Goal: Information Seeking & Learning: Learn about a topic

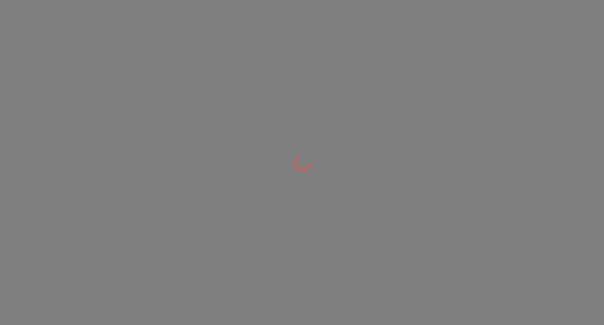
drag, startPoint x: 0, startPoint y: 0, endPoint x: 156, endPoint y: 151, distance: 216.9
click at [156, 151] on div at bounding box center [302, 162] width 604 height 325
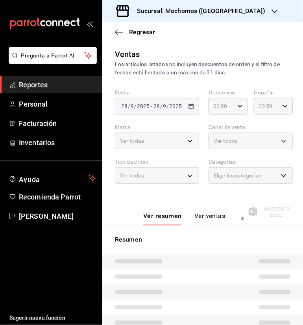
type input "05:00"
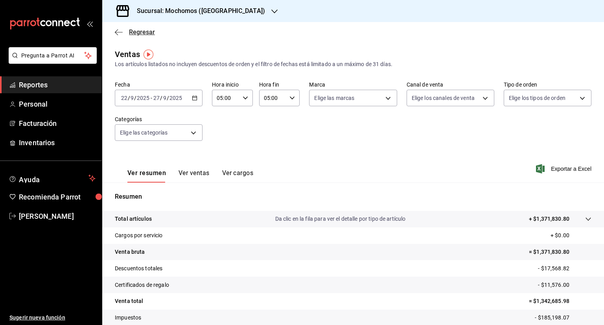
click at [136, 29] on span "Regresar" at bounding box center [142, 31] width 26 height 7
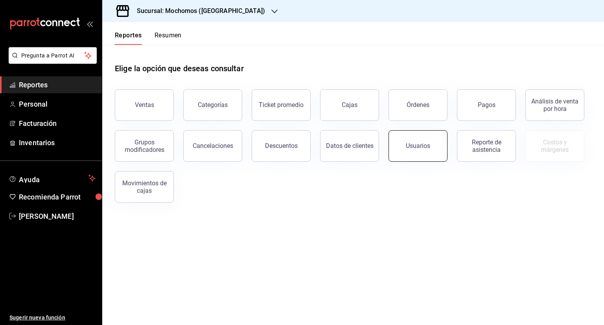
click at [423, 153] on button "Usuarios" at bounding box center [418, 145] width 59 height 31
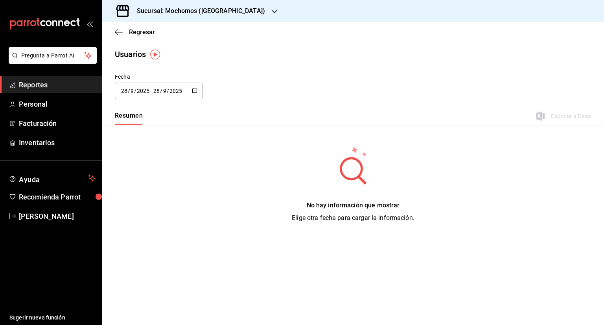
click at [195, 95] on div "[DATE] [DATE] - [DATE] [DATE]" at bounding box center [159, 91] width 88 height 17
click at [170, 199] on li "Rango de fechas" at bounding box center [152, 204] width 74 height 18
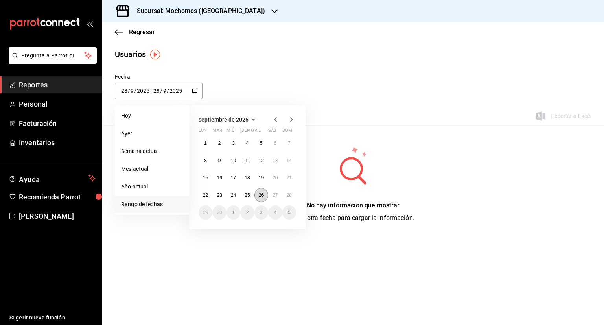
click at [264, 192] on button "26" at bounding box center [261, 195] width 14 height 14
click at [273, 189] on button "27" at bounding box center [275, 195] width 14 height 14
type input "[DATE]"
type input "26"
type input "[DATE]"
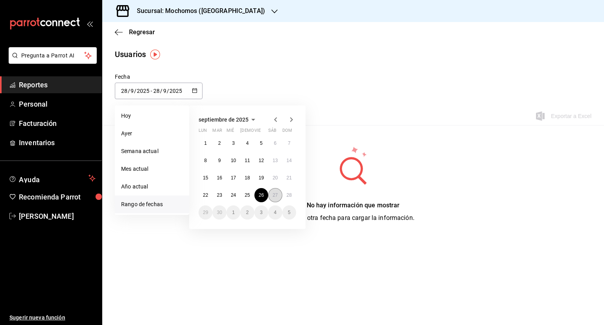
type input "27"
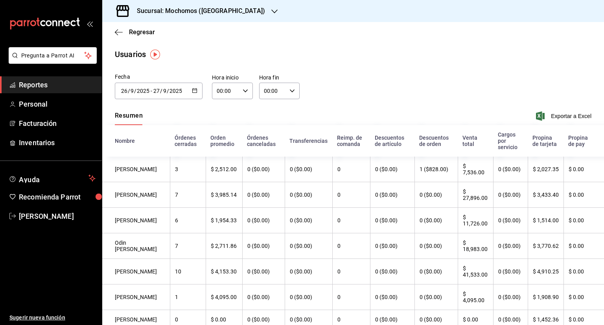
click at [193, 88] on icon "button" at bounding box center [195, 91] width 6 height 6
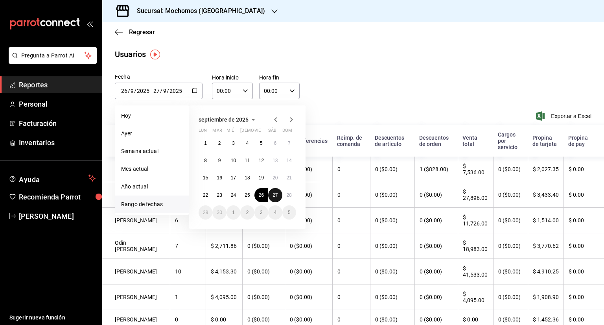
click at [273, 197] on abbr "27" at bounding box center [275, 195] width 5 height 6
click at [289, 197] on abbr "28" at bounding box center [289, 195] width 5 height 6
type input "[DATE]"
type input "27"
type input "[DATE]"
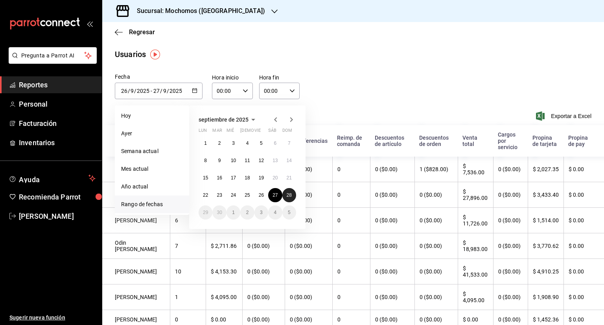
type input "28"
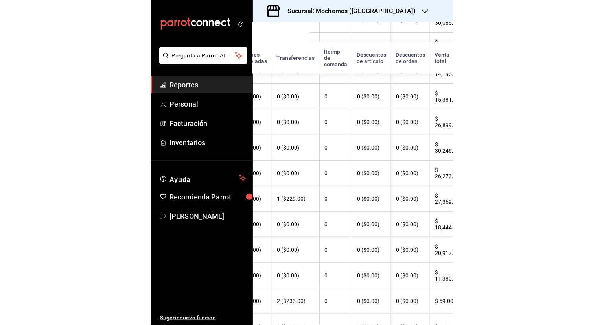
scroll to position [175, 156]
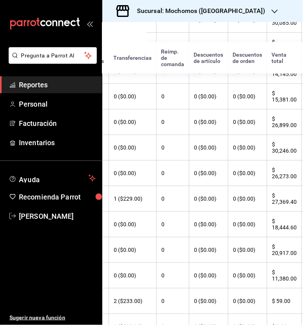
click at [271, 13] on icon "button" at bounding box center [274, 11] width 6 height 6
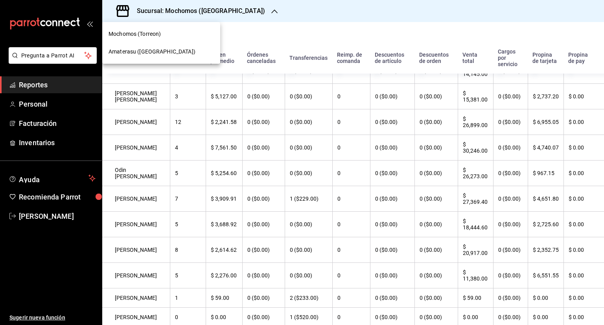
scroll to position [175, 0]
click at [217, 7] on div at bounding box center [302, 162] width 604 height 325
click at [133, 35] on span "Regresar" at bounding box center [142, 31] width 26 height 7
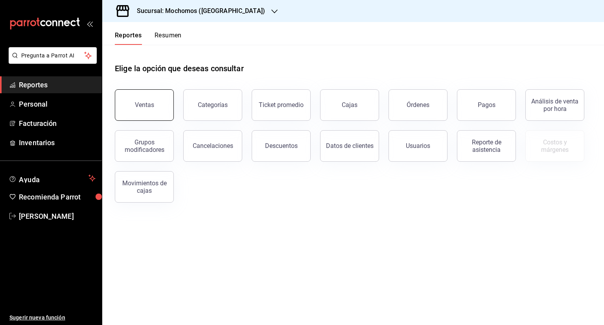
click at [160, 111] on button "Ventas" at bounding box center [144, 104] width 59 height 31
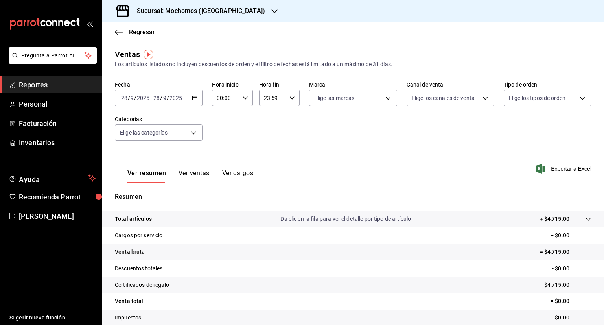
click at [195, 102] on div "[DATE] [DATE] - [DATE] [DATE]" at bounding box center [159, 98] width 88 height 17
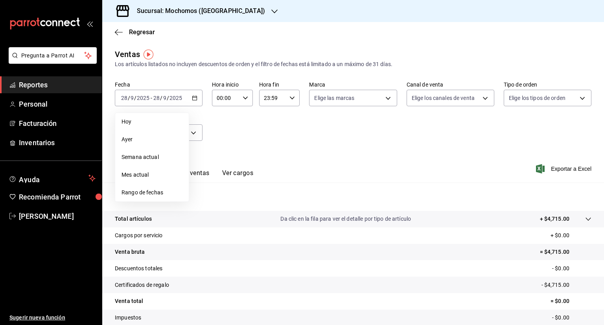
click at [152, 193] on span "Rango de fechas" at bounding box center [152, 192] width 61 height 8
click at [205, 200] on abbr "22" at bounding box center [205, 202] width 5 height 6
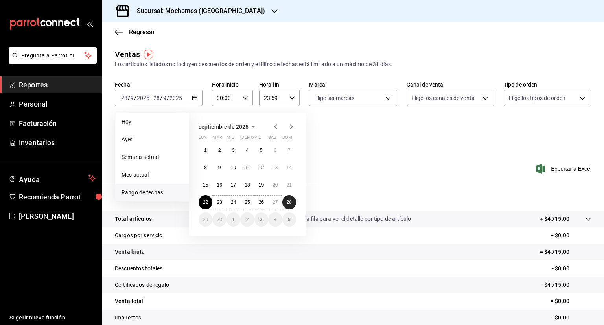
click at [290, 204] on abbr "28" at bounding box center [289, 202] width 5 height 6
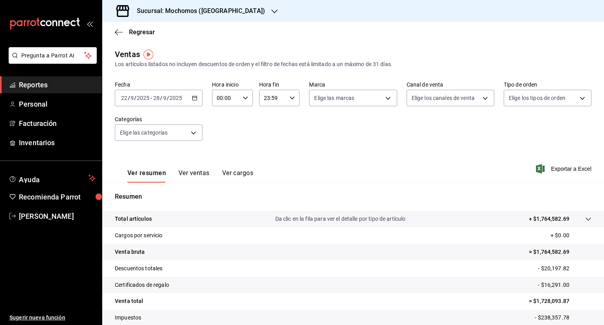
click at [240, 96] on div "00:00 Hora inicio" at bounding box center [232, 98] width 41 height 17
click at [219, 118] on span "00" at bounding box center [220, 118] width 7 height 6
click at [219, 118] on span "05" at bounding box center [220, 118] width 7 height 6
type input "05:00"
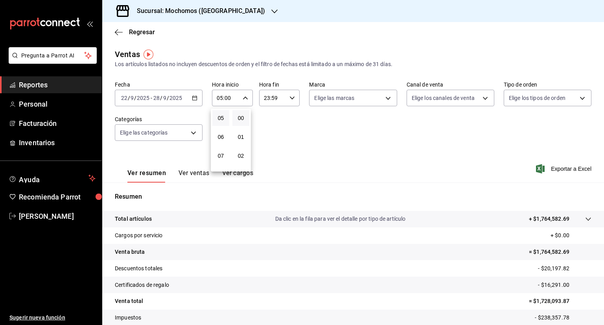
click at [287, 100] on div at bounding box center [302, 162] width 604 height 325
click at [289, 100] on icon "button" at bounding box center [292, 98] width 6 height 6
click at [267, 125] on span "21" at bounding box center [267, 124] width 7 height 6
type input "21:59"
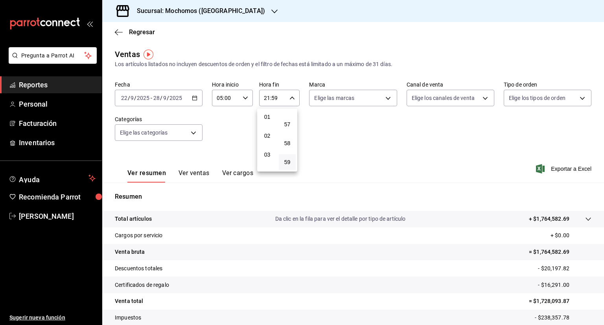
click at [267, 125] on button "05" at bounding box center [267, 130] width 17 height 16
click at [282, 122] on button "57" at bounding box center [287, 124] width 17 height 16
type input "05:57"
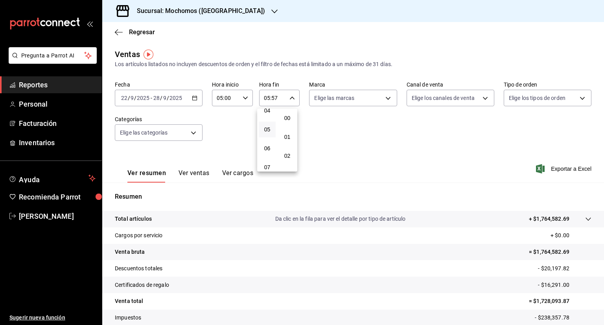
click at [282, 122] on button "00" at bounding box center [287, 118] width 17 height 16
type input "05:00"
click at [371, 155] on div at bounding box center [302, 162] width 604 height 325
click at [562, 169] on span "Exportar a Excel" at bounding box center [565, 168] width 54 height 9
click at [193, 99] on icon "button" at bounding box center [195, 98] width 6 height 6
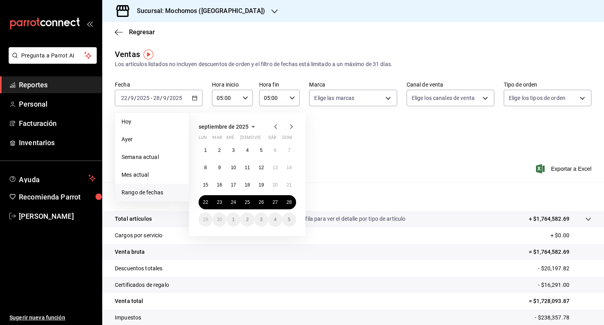
click at [327, 189] on div "Resumen Total artículos Da clic en la fila para ver el detalle por tipo de artí…" at bounding box center [353, 266] width 502 height 169
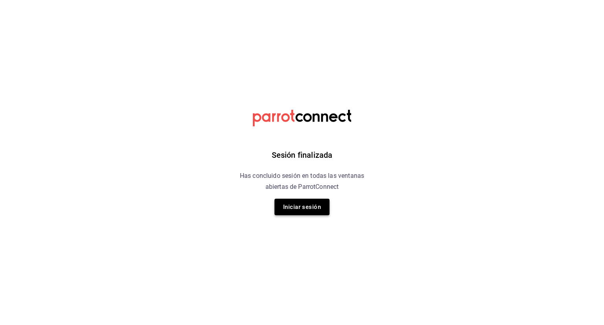
click at [286, 206] on button "Iniciar sesión" at bounding box center [302, 207] width 55 height 17
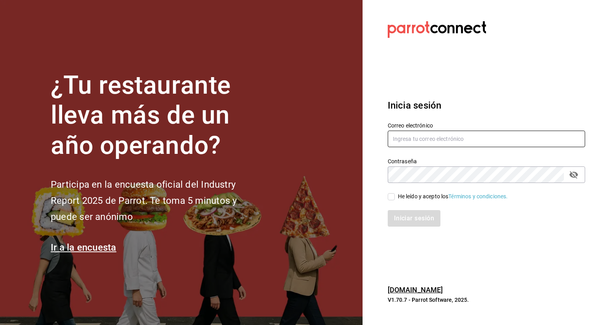
click at [447, 138] on input "text" at bounding box center [486, 139] width 197 height 17
type input "[PERSON_NAME][EMAIL_ADDRESS][DOMAIN_NAME]"
click at [391, 196] on input "He leído y acepto los Términos y condiciones." at bounding box center [391, 196] width 7 height 7
checkbox input "true"
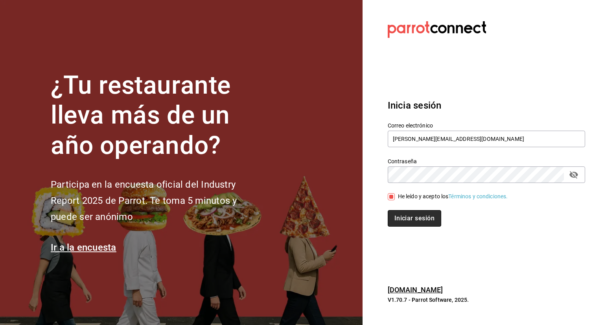
click at [405, 216] on button "Iniciar sesión" at bounding box center [414, 218] width 53 height 17
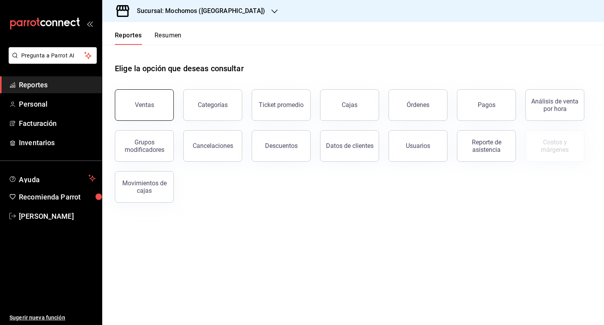
click at [154, 104] on button "Ventas" at bounding box center [144, 104] width 59 height 31
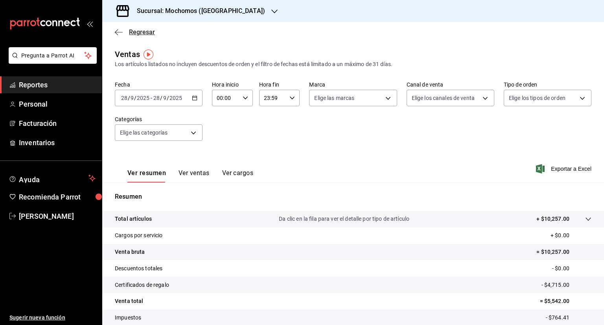
click at [135, 35] on span "Regresar" at bounding box center [142, 31] width 26 height 7
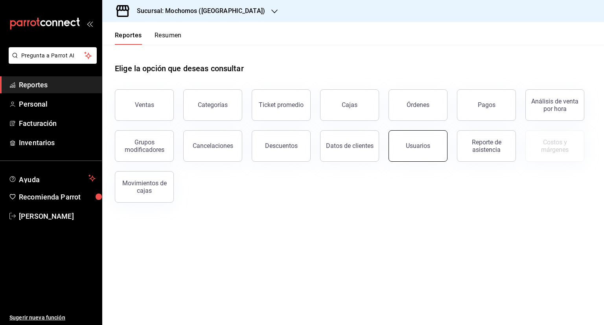
click at [429, 158] on button "Usuarios" at bounding box center [418, 145] width 59 height 31
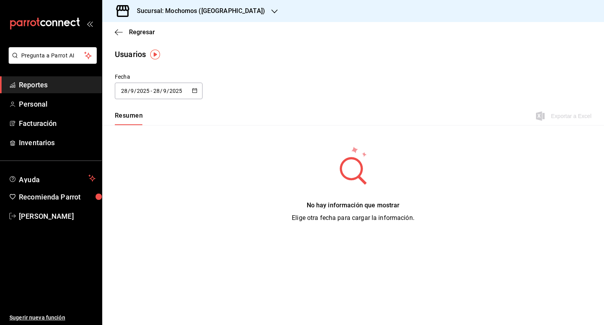
click at [191, 90] on div "[DATE] [DATE] - [DATE] [DATE]" at bounding box center [159, 91] width 88 height 17
click at [159, 129] on li "Ayer" at bounding box center [152, 134] width 74 height 18
type input "[DATE]"
type input "27"
type input "[DATE]"
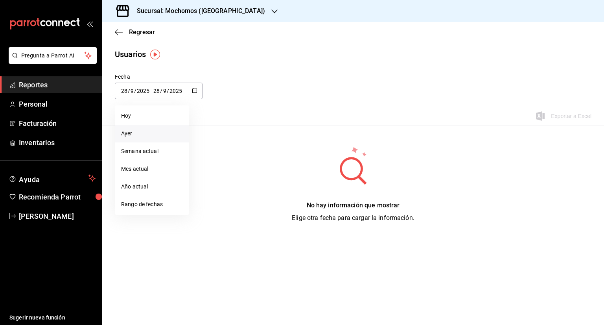
type input "27"
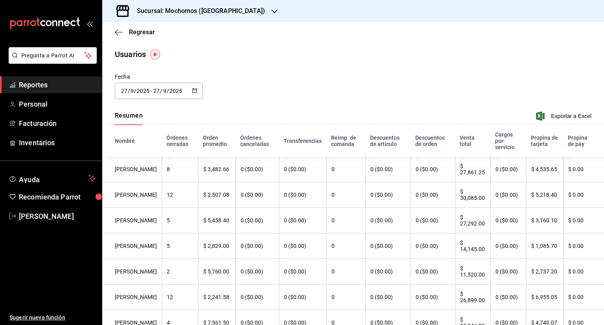
click at [192, 93] on button "button" at bounding box center [195, 91] width 6 height 7
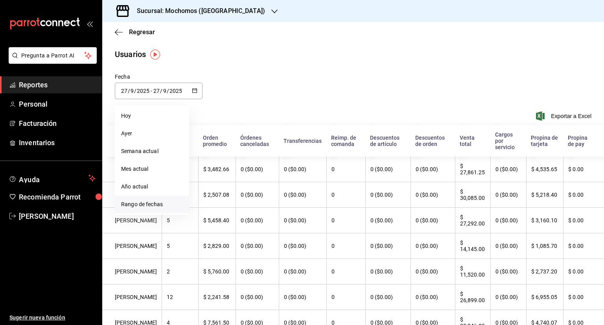
click at [159, 205] on li "Rango de fechas" at bounding box center [152, 204] width 74 height 18
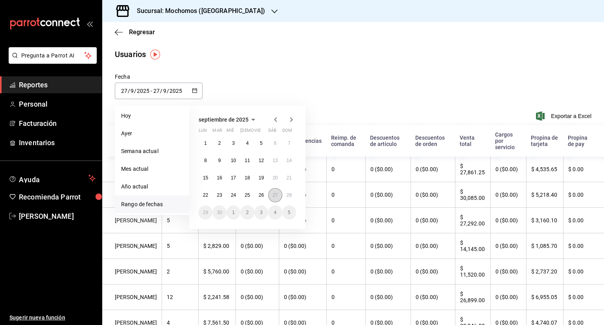
click at [275, 195] on abbr "27" at bounding box center [275, 195] width 5 height 6
click at [289, 196] on abbr "28" at bounding box center [289, 195] width 5 height 6
type input "[DATE]"
type input "28"
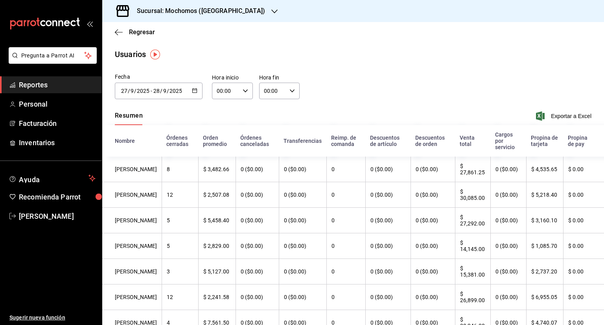
click at [272, 90] on input "00:00" at bounding box center [273, 91] width 28 height 16
click at [271, 131] on button "01" at bounding box center [267, 130] width 17 height 16
type input "01:00"
click at [271, 130] on span "05" at bounding box center [269, 126] width 7 height 6
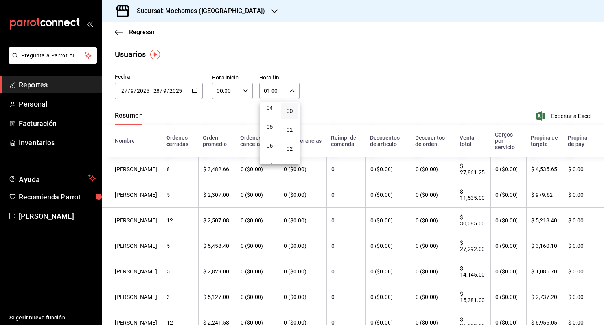
type input "05:00"
click at [224, 88] on div at bounding box center [302, 162] width 604 height 325
click at [224, 88] on input "00:00" at bounding box center [226, 91] width 28 height 16
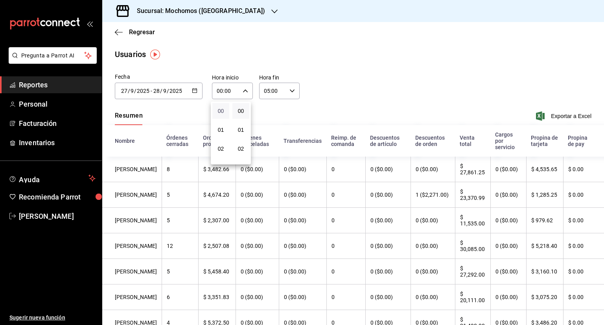
click at [219, 108] on span "00" at bounding box center [220, 111] width 7 height 6
click at [219, 107] on button "05" at bounding box center [222, 111] width 17 height 16
type input "05:00"
drag, startPoint x: 601, startPoint y: 93, endPoint x: 604, endPoint y: 105, distance: 12.1
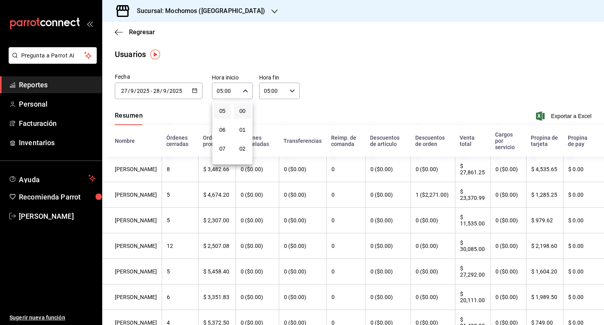
click at [604, 105] on div at bounding box center [302, 162] width 604 height 325
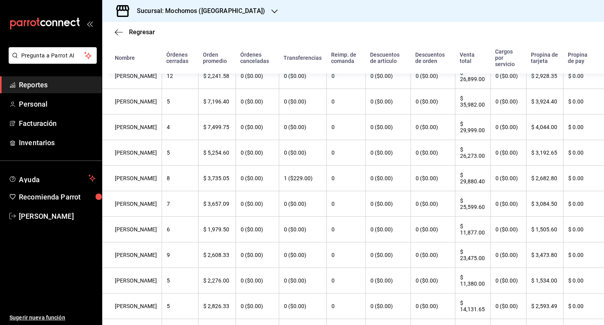
scroll to position [273, 0]
click at [127, 28] on span "Regresar" at bounding box center [135, 31] width 40 height 7
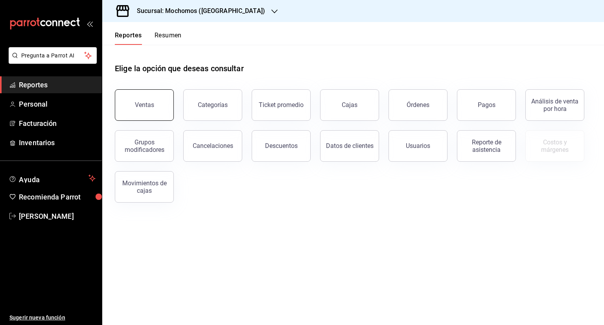
click at [148, 102] on div "Ventas" at bounding box center [144, 104] width 19 height 7
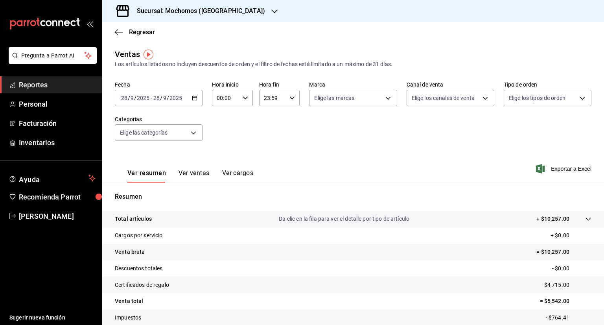
click at [157, 96] on input "28" at bounding box center [156, 98] width 7 height 6
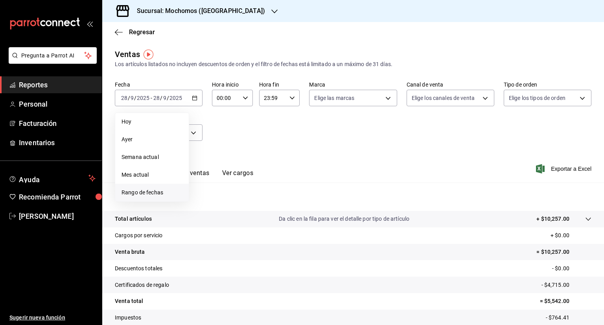
click at [140, 192] on span "Rango de fechas" at bounding box center [152, 192] width 61 height 8
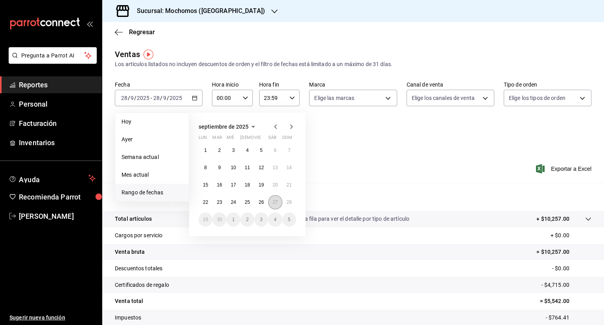
click at [278, 203] on button "27" at bounding box center [275, 202] width 14 height 14
click at [289, 205] on button "28" at bounding box center [289, 202] width 14 height 14
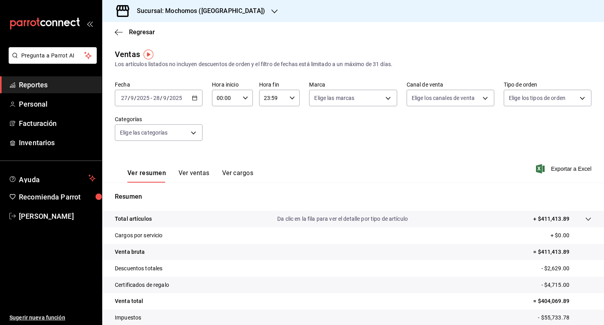
click at [140, 217] on p "Total artículos" at bounding box center [133, 219] width 37 height 8
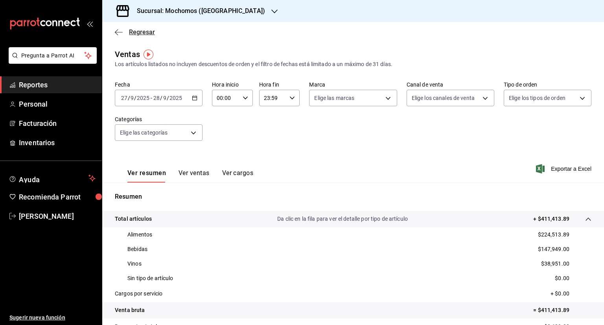
click at [130, 33] on span "Regresar" at bounding box center [142, 31] width 26 height 7
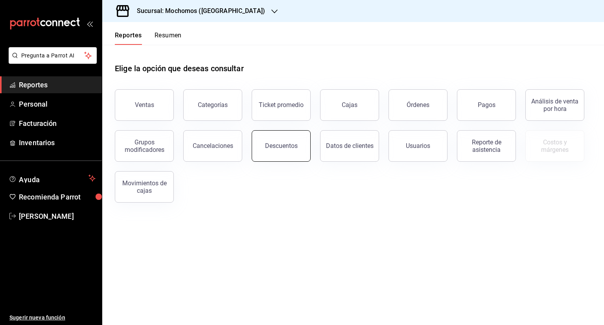
click at [276, 143] on div "Descuentos" at bounding box center [281, 145] width 33 height 7
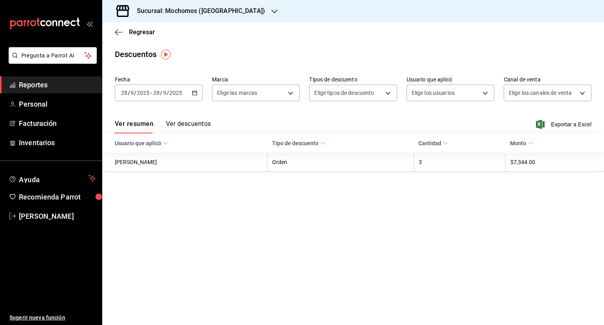
click at [195, 94] on icon "button" at bounding box center [195, 93] width 6 height 6
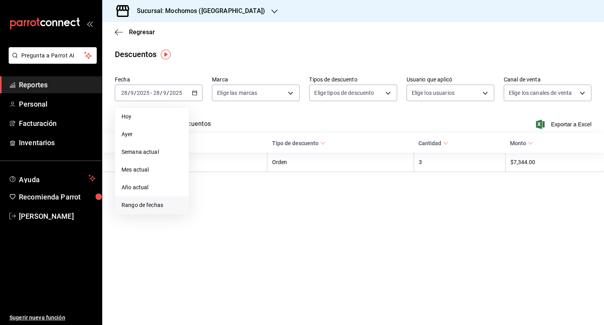
click at [129, 205] on span "Rango de fechas" at bounding box center [152, 205] width 61 height 8
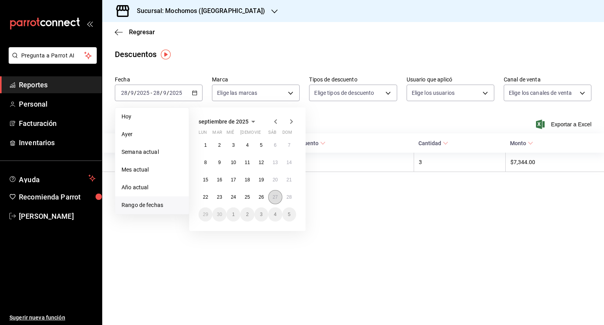
click at [273, 198] on abbr "27" at bounding box center [275, 197] width 5 height 6
click at [288, 198] on abbr "28" at bounding box center [289, 197] width 5 height 6
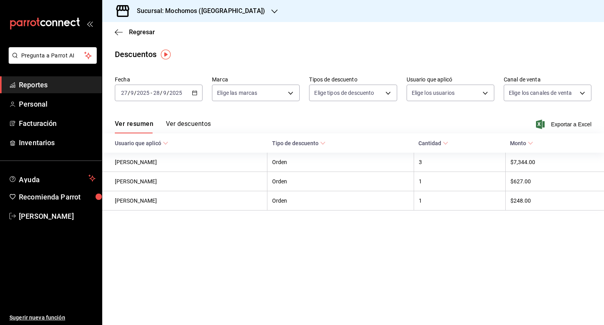
click at [193, 125] on button "Ver descuentos" at bounding box center [188, 126] width 45 height 13
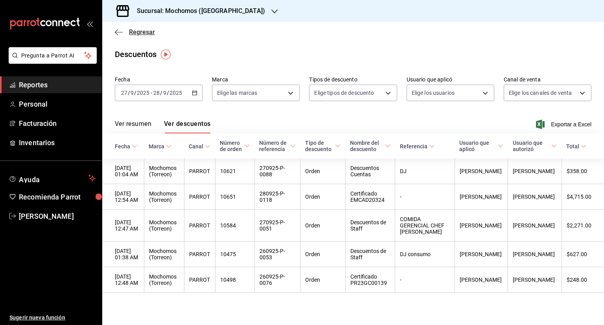
click at [135, 34] on span "Regresar" at bounding box center [142, 31] width 26 height 7
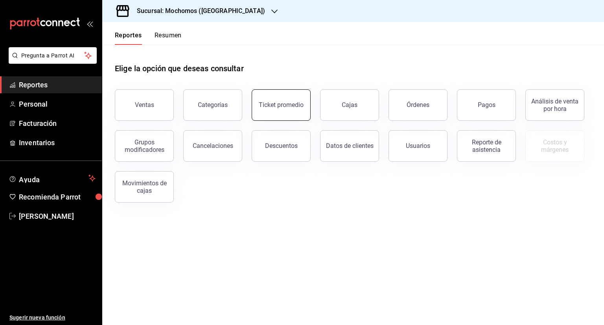
click at [285, 114] on button "Ticket promedio" at bounding box center [281, 104] width 59 height 31
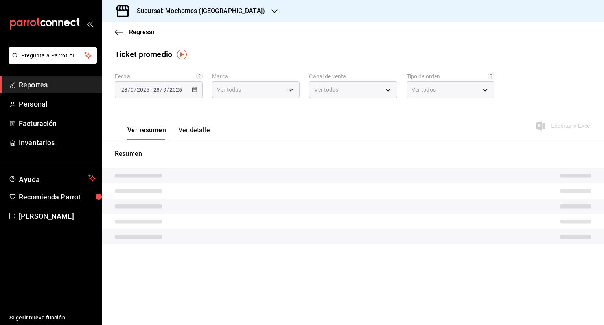
type input "c8544d00-0077-49dd-9e07-f6fffff65e49"
type input "PARROT,UBER_EATS,RAPPI,DIDI_FOOD,ONLINE"
type input "98c27cb7-4c58-4a9f-b691-5d7e954b9197,21a64d44-f9f2-4bf2-a1e6-486e07a13b50,71bb9…"
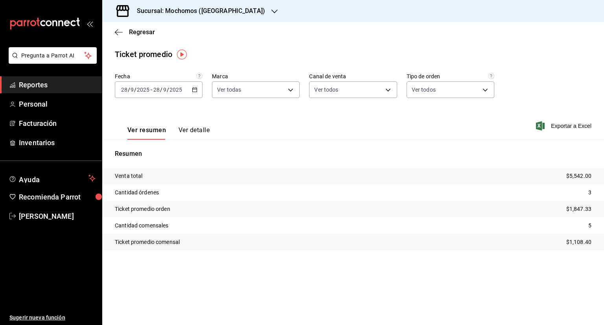
click at [197, 92] on div "[DATE] [DATE] - [DATE] [DATE]" at bounding box center [159, 89] width 88 height 17
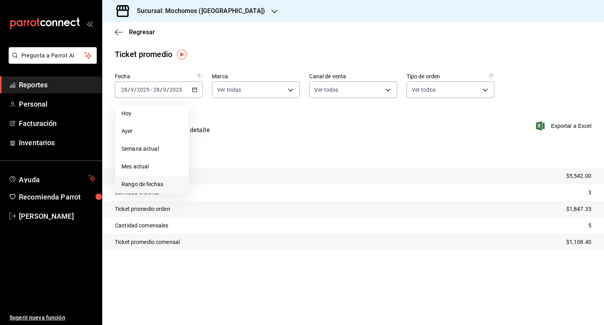
click at [162, 184] on span "Rango de fechas" at bounding box center [152, 184] width 61 height 8
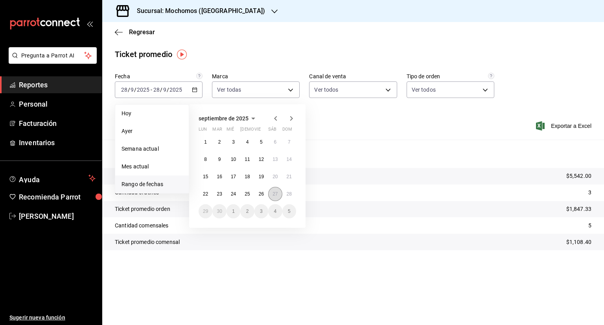
click at [271, 192] on button "27" at bounding box center [275, 194] width 14 height 14
click at [293, 194] on button "28" at bounding box center [289, 194] width 14 height 14
